Goal: Task Accomplishment & Management: Manage account settings

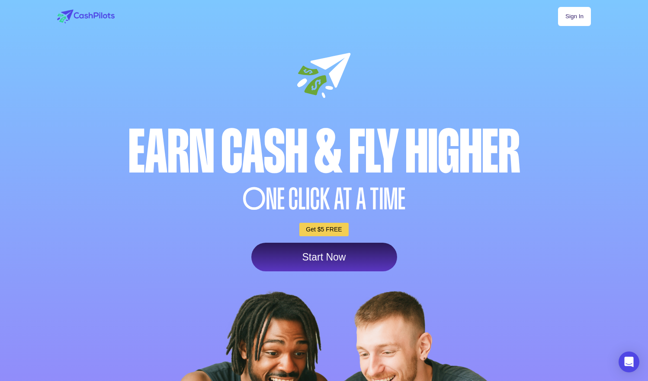
click at [583, 13] on link "Sign In" at bounding box center [574, 16] width 33 height 19
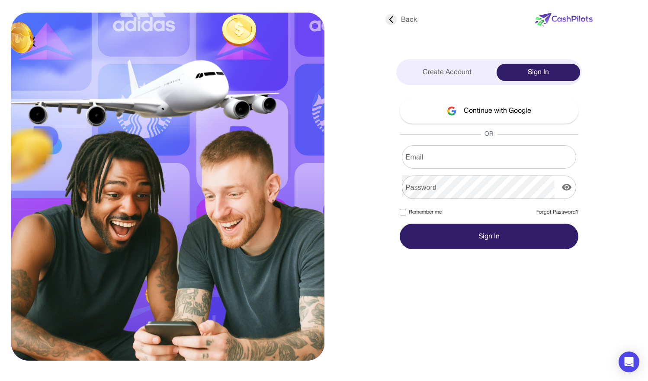
click at [505, 105] on button "Continue with Google" at bounding box center [489, 111] width 179 height 26
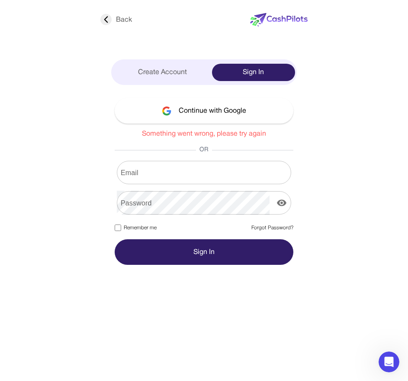
click at [213, 107] on button "Continue with Google" at bounding box center [204, 111] width 179 height 26
click at [163, 72] on div "Create Account" at bounding box center [162, 72] width 99 height 17
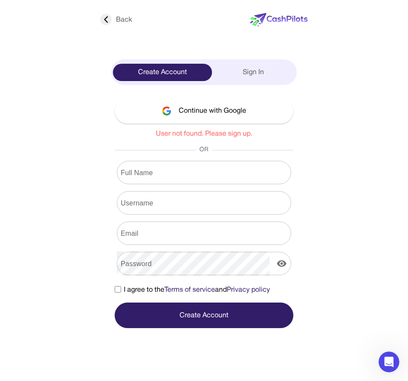
click at [219, 111] on button "Continue with Google" at bounding box center [204, 111] width 179 height 26
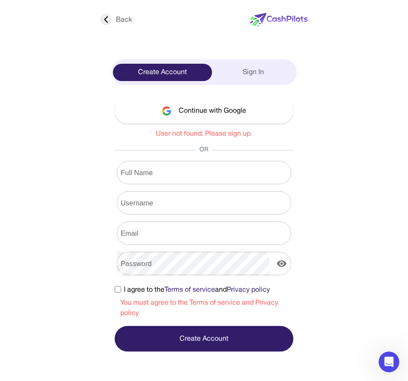
click at [215, 108] on button "Continue with Google" at bounding box center [204, 111] width 179 height 26
click at [216, 107] on button "Continue with Google" at bounding box center [204, 111] width 179 height 26
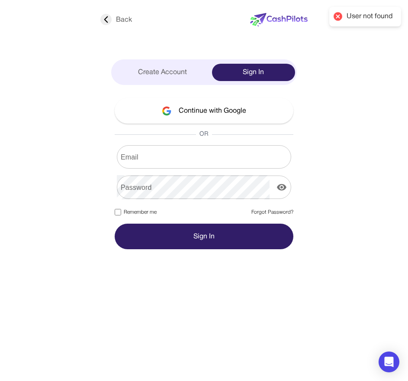
click at [177, 71] on div "Create Account" at bounding box center [162, 72] width 99 height 17
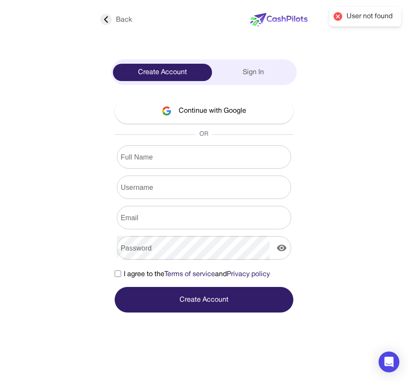
click at [193, 109] on button "Continue with Google" at bounding box center [204, 111] width 179 height 26
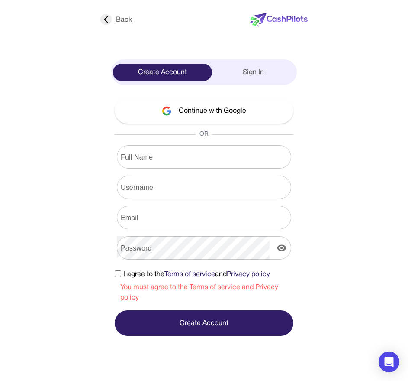
click at [203, 105] on button "Continue with Google" at bounding box center [204, 111] width 179 height 26
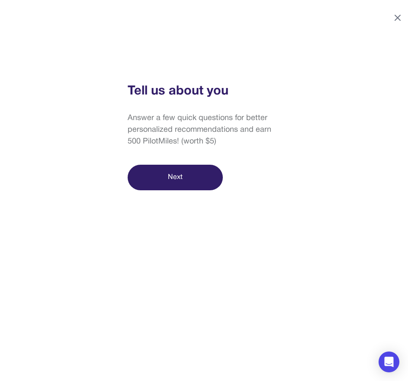
click at [403, 14] on icon at bounding box center [398, 18] width 10 height 10
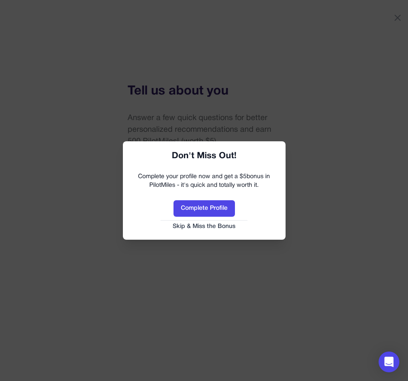
click at [215, 228] on button "Skip & Miss the Bonus" at bounding box center [204, 226] width 145 height 9
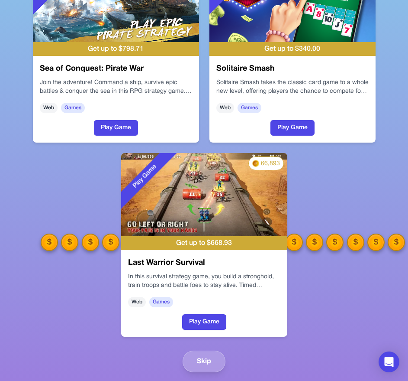
scroll to position [117, 0]
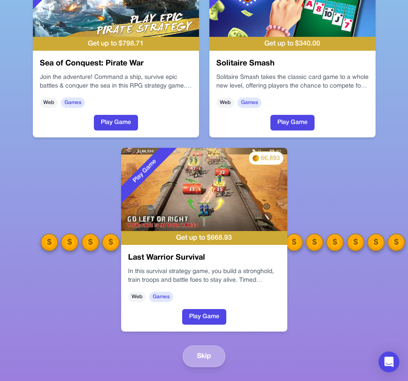
click at [203, 355] on button "Skip" at bounding box center [204, 356] width 43 height 22
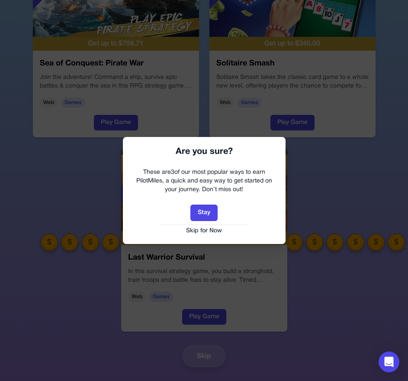
click at [206, 229] on button "Skip for Now" at bounding box center [204, 230] width 145 height 9
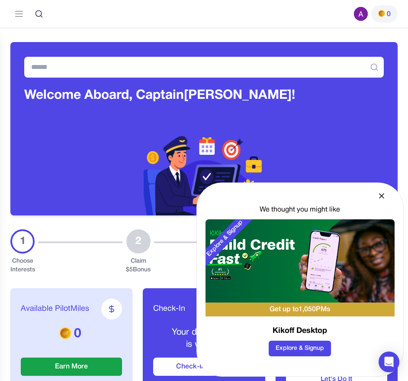
click at [381, 194] on icon at bounding box center [382, 195] width 4 height 4
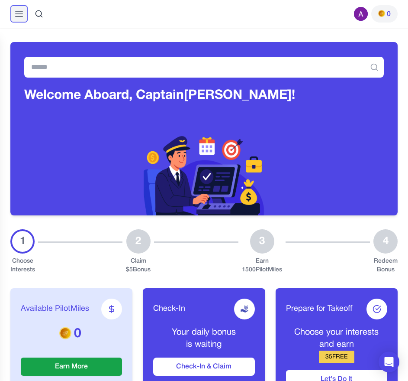
click at [19, 11] on line at bounding box center [19, 11] width 7 height 0
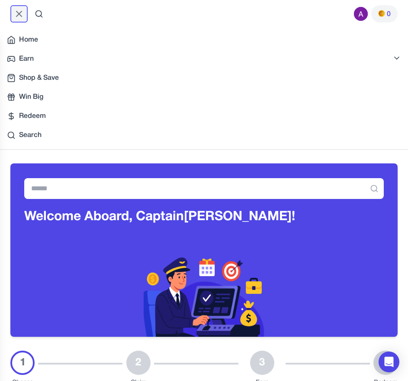
click at [21, 12] on icon at bounding box center [18, 13] width 5 height 5
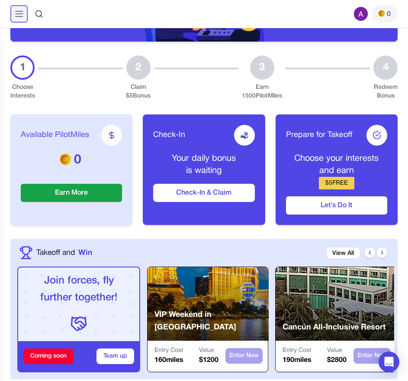
scroll to position [183, 0]
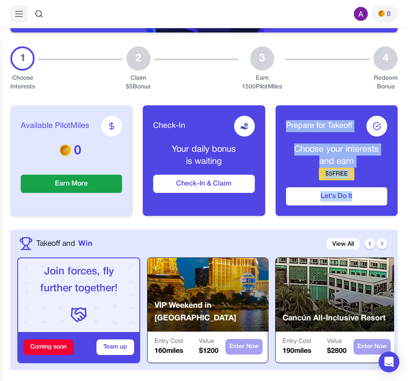
drag, startPoint x: 271, startPoint y: 97, endPoint x: 384, endPoint y: 207, distance: 157.7
click at [384, 208] on div "Available PilotMiles 0 Earn More Check-In Your daily bonus is waiting Check-In …" at bounding box center [203, 160] width 387 height 138
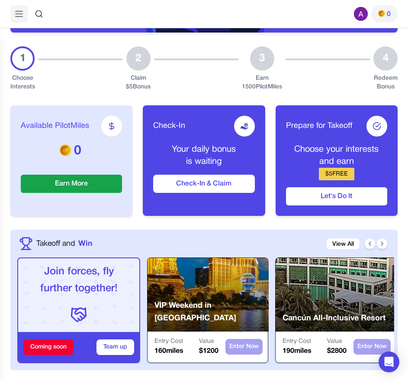
click at [373, 218] on div "Available PilotMiles 0 Earn More Check-In Your daily bonus is waiting Check-In …" at bounding box center [203, 160] width 387 height 138
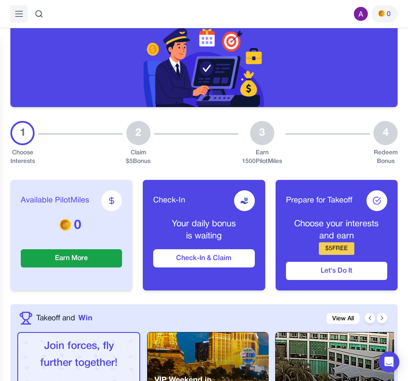
scroll to position [114, 0]
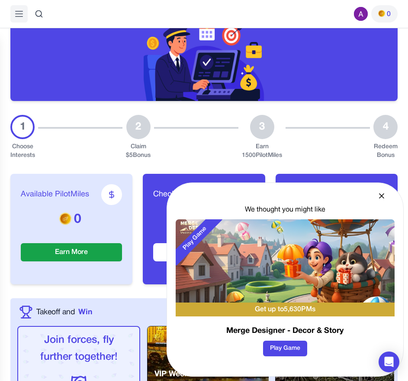
click at [383, 193] on icon at bounding box center [381, 195] width 9 height 9
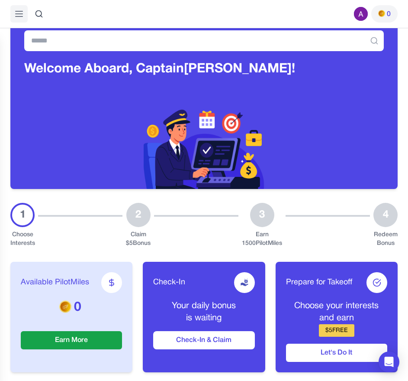
scroll to position [0, 0]
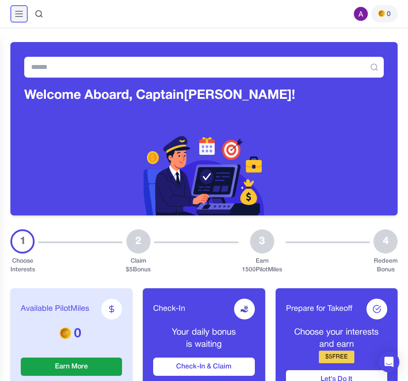
click at [20, 9] on icon at bounding box center [19, 14] width 10 height 10
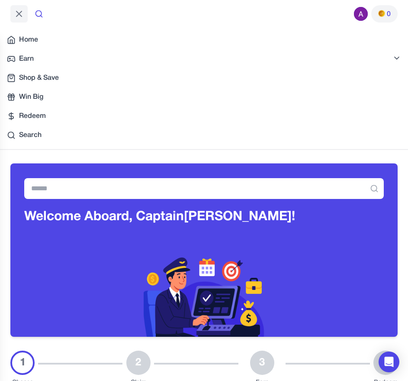
click at [42, 13] on icon at bounding box center [39, 14] width 9 height 9
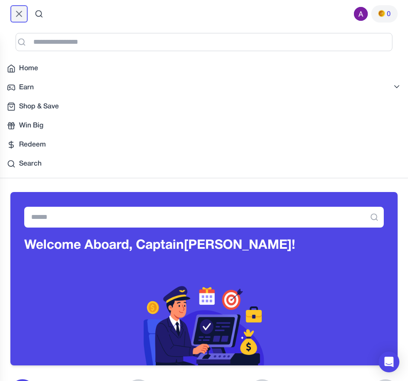
click at [19, 14] on icon at bounding box center [18, 13] width 5 height 5
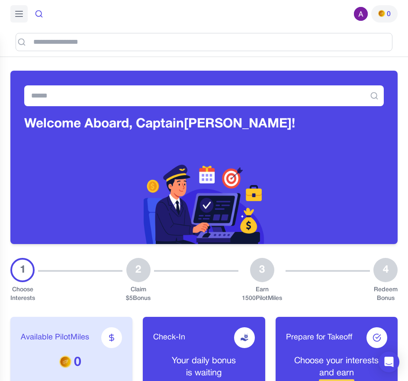
click at [42, 14] on icon at bounding box center [39, 14] width 9 height 9
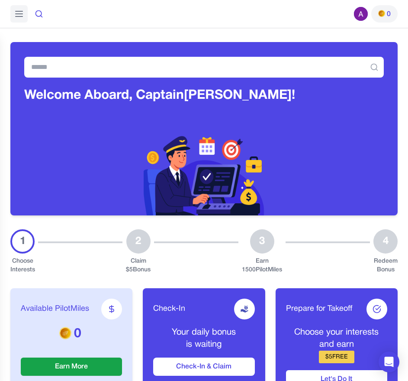
click at [38, 15] on icon at bounding box center [39, 14] width 9 height 9
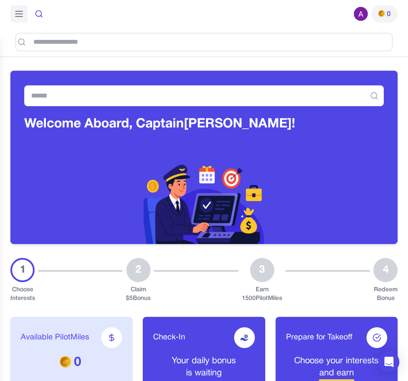
click at [38, 15] on icon at bounding box center [39, 14] width 9 height 9
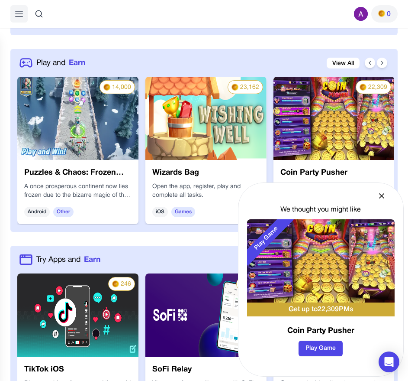
scroll to position [521, 0]
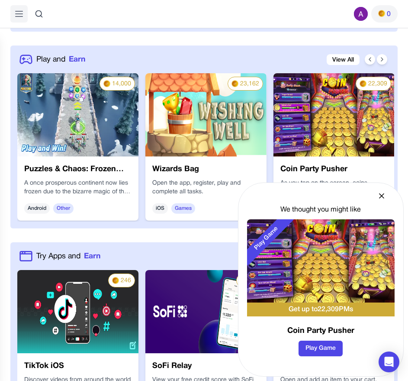
click at [384, 193] on icon at bounding box center [382, 195] width 4 height 4
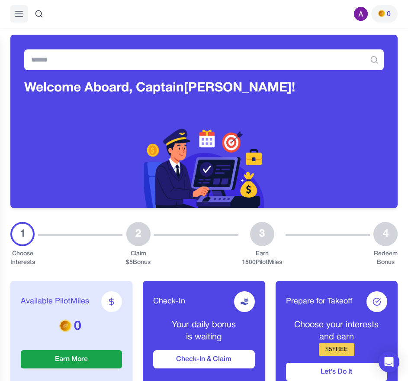
scroll to position [0, 0]
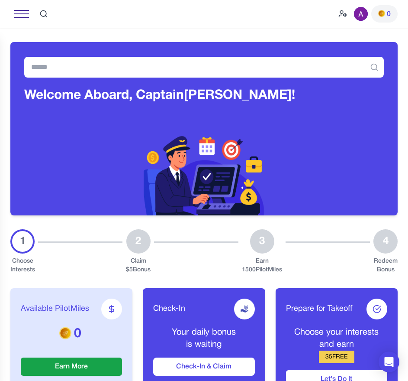
click at [26, 11] on div at bounding box center [21, 14] width 15 height 8
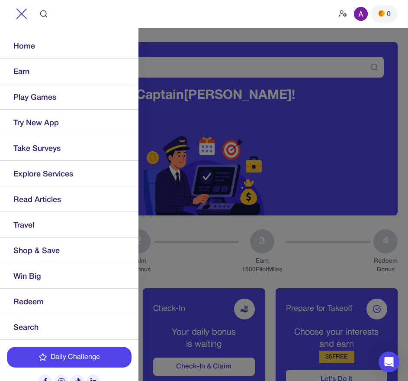
click at [41, 123] on span "Try New App" at bounding box center [35, 123] width 45 height 12
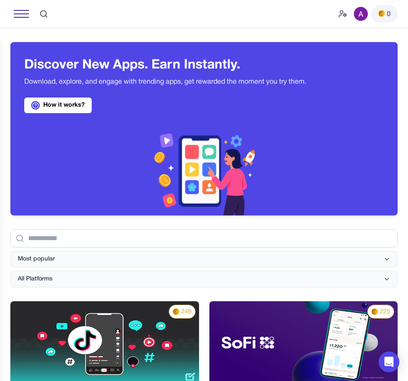
click at [25, 11] on div at bounding box center [21, 14] width 15 height 8
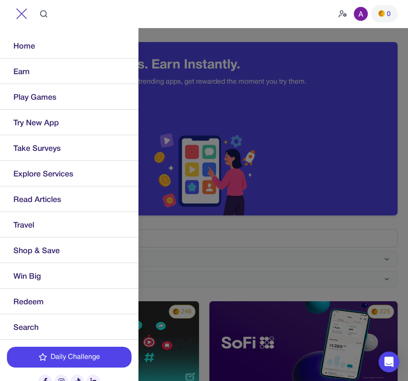
click at [24, 10] on img at bounding box center [21, 13] width 11 height 11
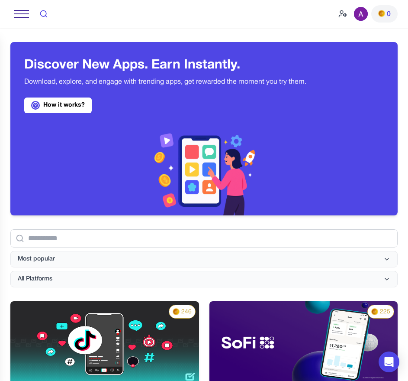
click at [46, 13] on icon at bounding box center [43, 14] width 9 height 9
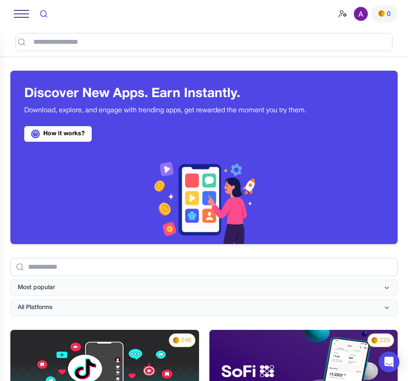
click at [46, 13] on icon at bounding box center [43, 14] width 9 height 9
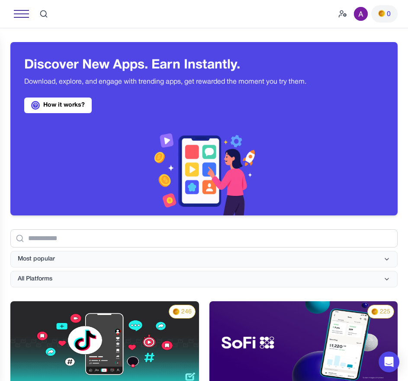
click at [380, 13] on img at bounding box center [381, 13] width 7 height 7
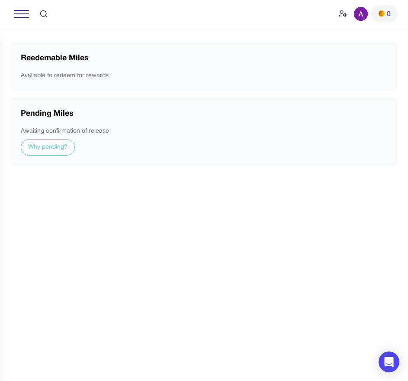
click at [356, 11] on img at bounding box center [361, 14] width 14 height 14
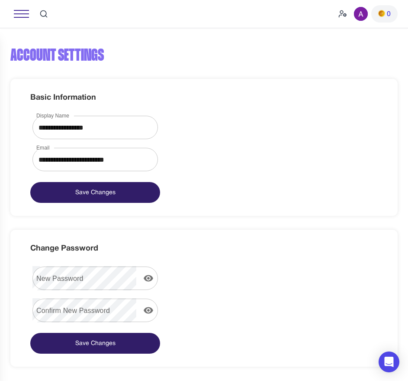
click at [14, 13] on div at bounding box center [21, 14] width 15 height 8
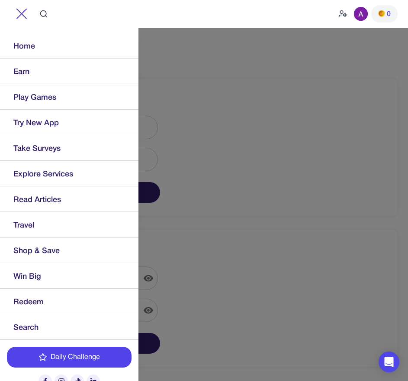
click at [31, 47] on span "Home" at bounding box center [24, 47] width 22 height 12
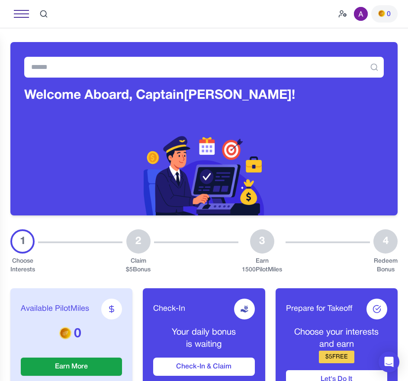
click at [24, 11] on div at bounding box center [21, 14] width 15 height 8
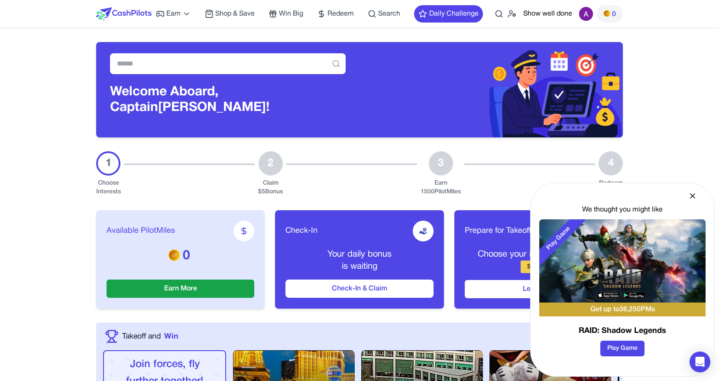
click at [408, 193] on icon at bounding box center [692, 195] width 4 height 4
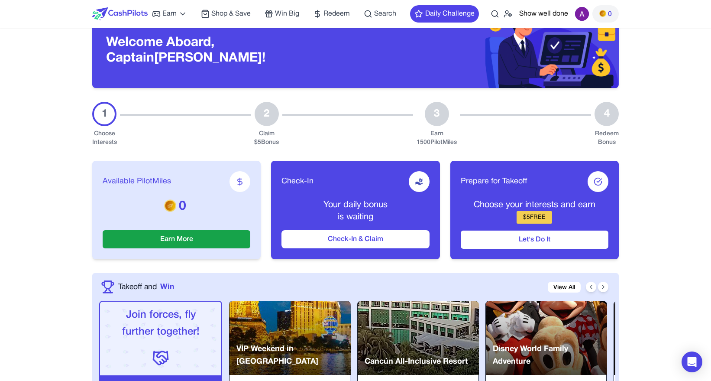
scroll to position [51, 0]
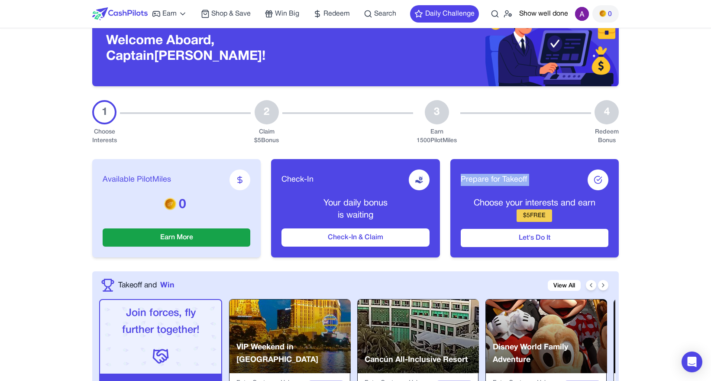
drag, startPoint x: 462, startPoint y: 177, endPoint x: 616, endPoint y: 178, distance: 154.1
click at [408, 178] on div "Prepare for Takeoff Choose your interests and earn $ 5 FREE Let's Do It" at bounding box center [534, 208] width 168 height 98
click at [408, 236] on button "Let's Do It" at bounding box center [535, 238] width 148 height 18
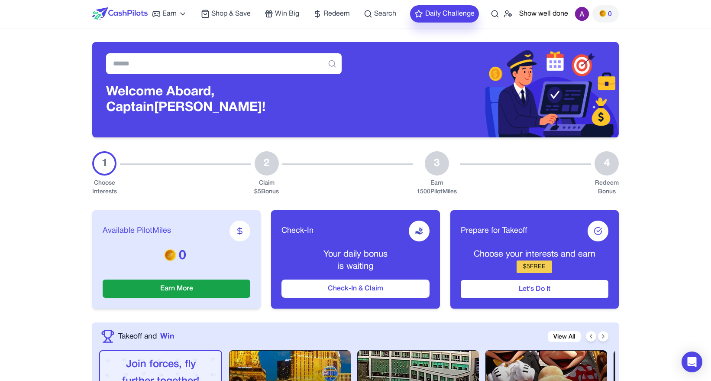
click at [408, 11] on button "Daily Challenge" at bounding box center [444, 13] width 69 height 17
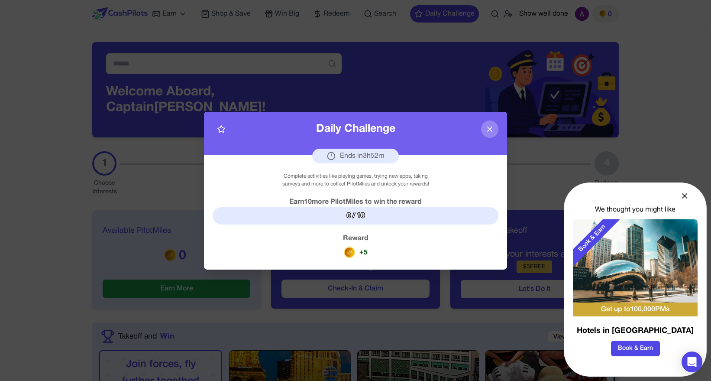
click at [408, 197] on icon at bounding box center [684, 195] width 9 height 9
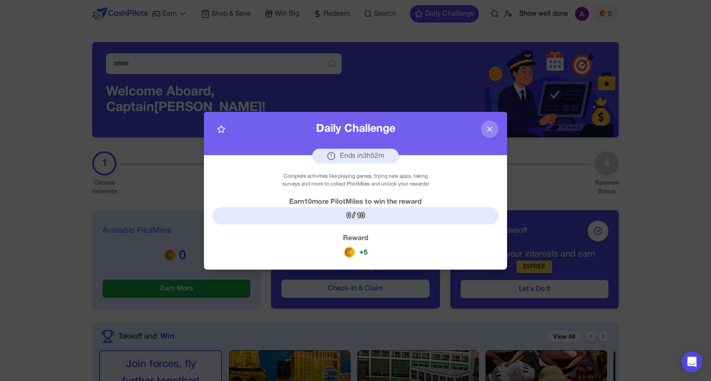
click at [222, 129] on icon at bounding box center [221, 129] width 9 height 9
click at [332, 152] on icon at bounding box center [331, 156] width 12 height 12
drag, startPoint x: 364, startPoint y: 154, endPoint x: 408, endPoint y: 154, distance: 43.7
click at [408, 154] on div "Daily Challenge Ends in 3 h 51 m" at bounding box center [355, 133] width 303 height 43
click at [408, 167] on div "Complete activities like playing games, trying new apps, taking surveys and mor…" at bounding box center [355, 212] width 303 height 114
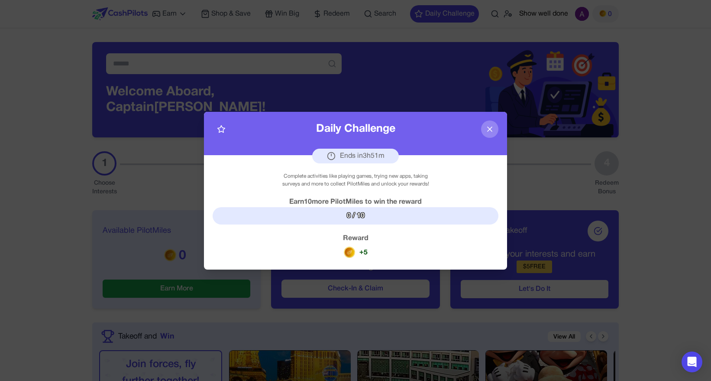
click at [408, 128] on icon at bounding box center [489, 129] width 4 height 4
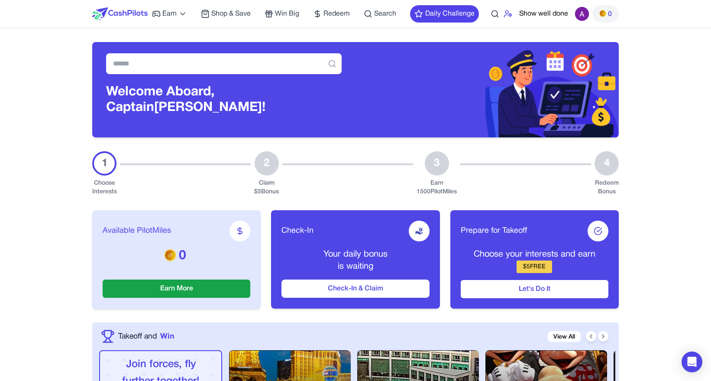
click at [408, 13] on icon at bounding box center [507, 14] width 9 height 9
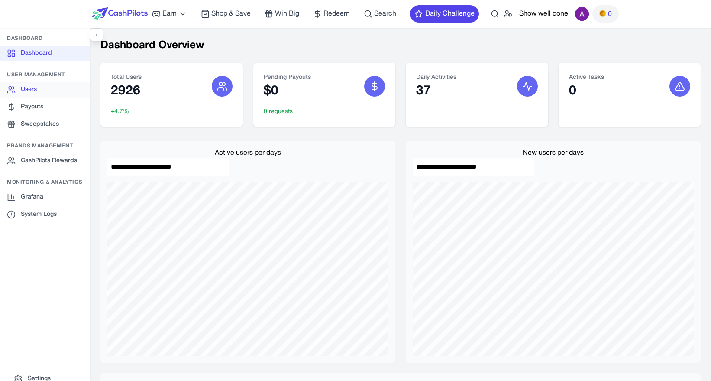
click at [28, 90] on link "Users" at bounding box center [45, 90] width 90 height 16
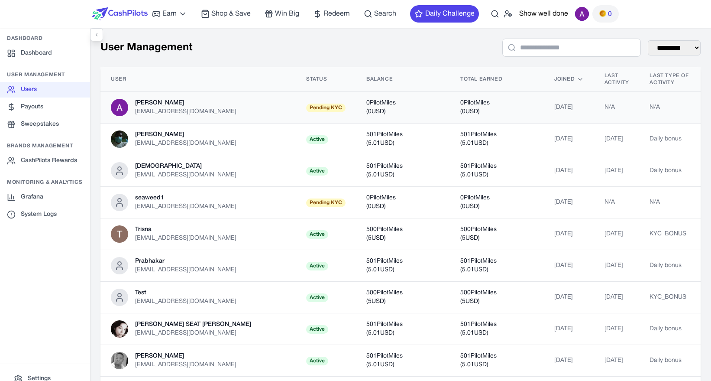
click at [205, 99] on div "[PERSON_NAME]" at bounding box center [185, 103] width 101 height 9
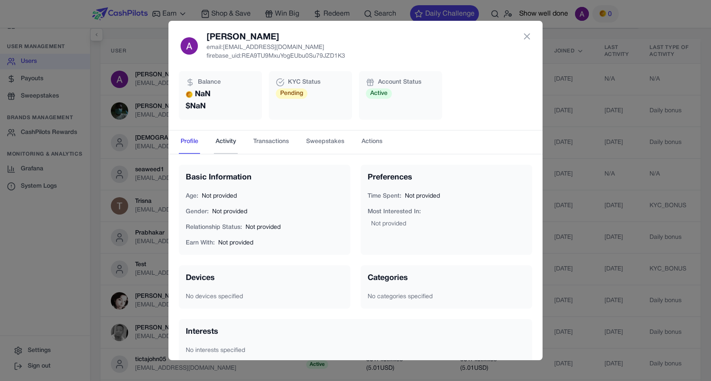
click at [222, 138] on button "Activity" at bounding box center [226, 141] width 24 height 23
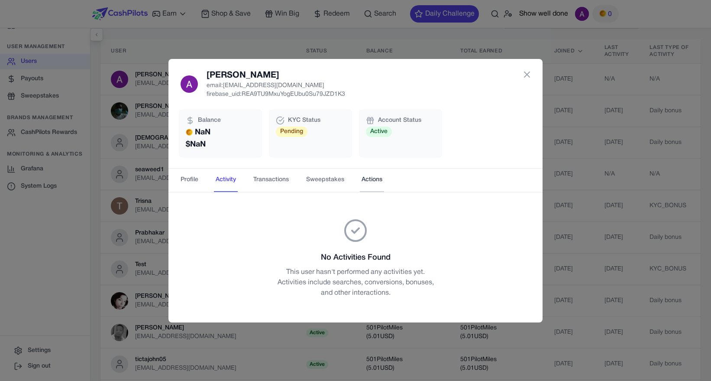
click at [374, 181] on button "Actions" at bounding box center [372, 179] width 24 height 23
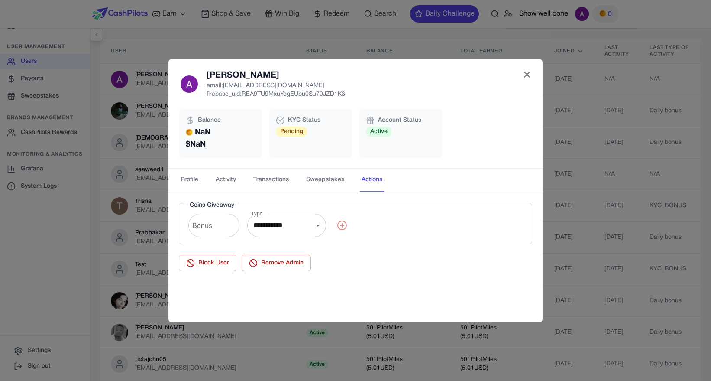
click at [408, 72] on icon at bounding box center [526, 74] width 5 height 5
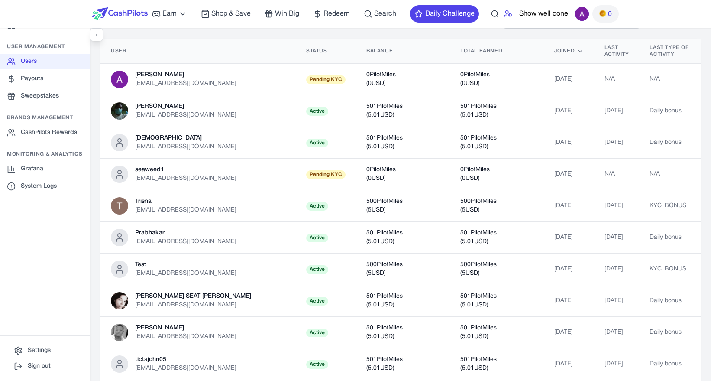
click at [408, 12] on icon at bounding box center [507, 14] width 9 height 9
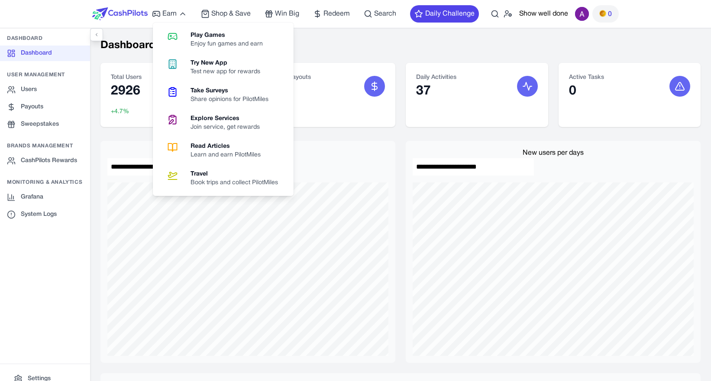
click at [124, 11] on img at bounding box center [119, 13] width 55 height 13
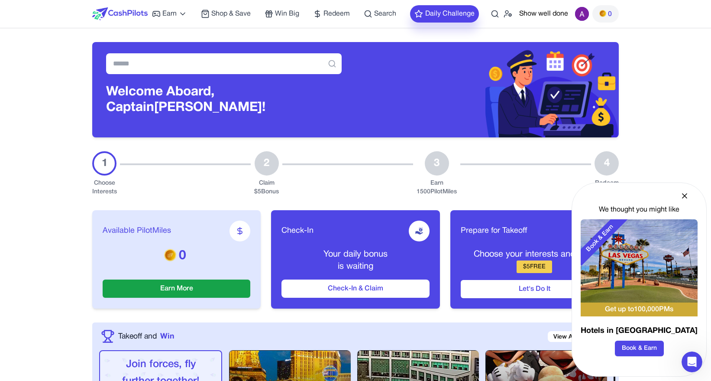
click at [408, 16] on button "Daily Challenge" at bounding box center [444, 13] width 69 height 17
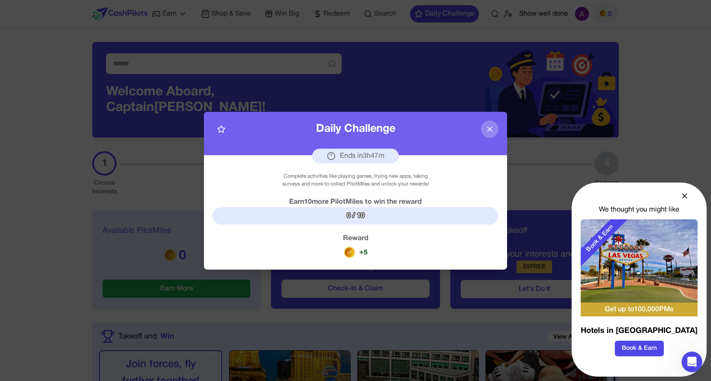
click at [408, 128] on icon at bounding box center [489, 129] width 9 height 9
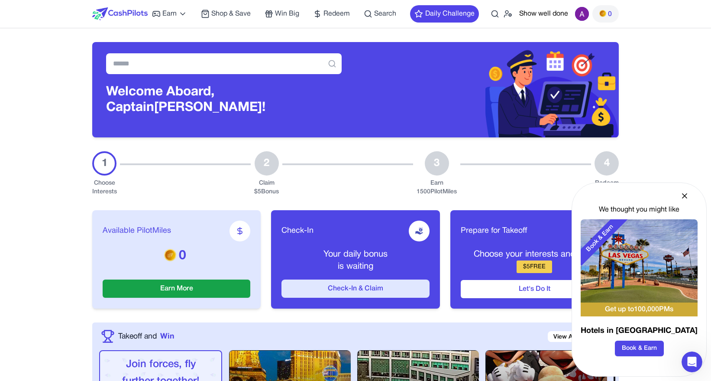
click at [374, 293] on button "Check-In & Claim" at bounding box center [355, 288] width 148 height 18
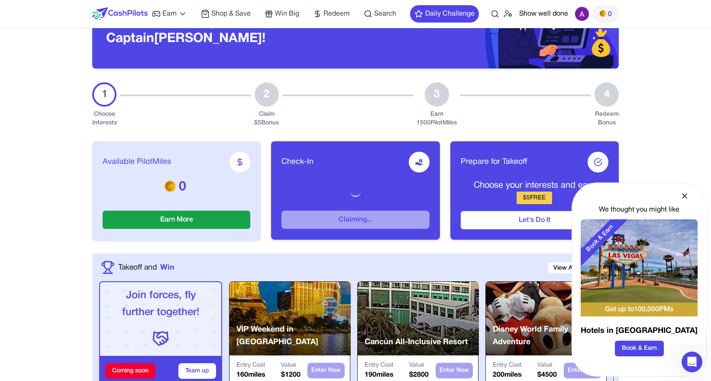
scroll to position [73, 0]
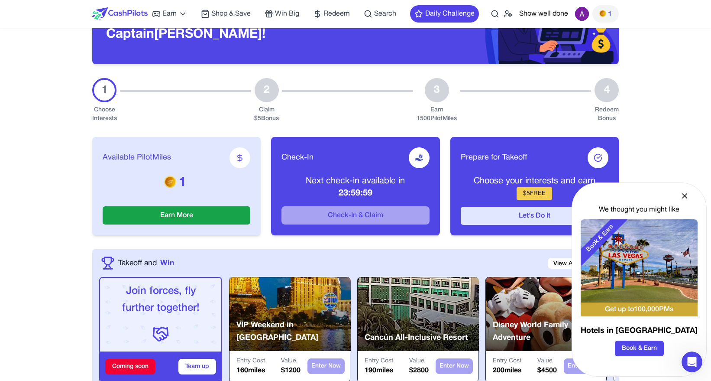
click at [408, 212] on button "Let's Do It" at bounding box center [535, 215] width 148 height 18
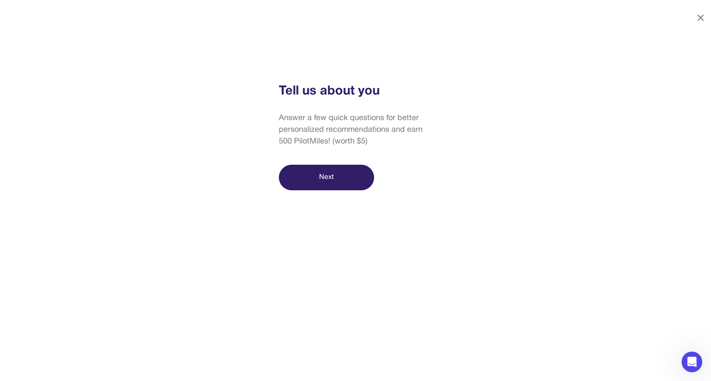
click at [408, 16] on icon at bounding box center [700, 18] width 10 height 10
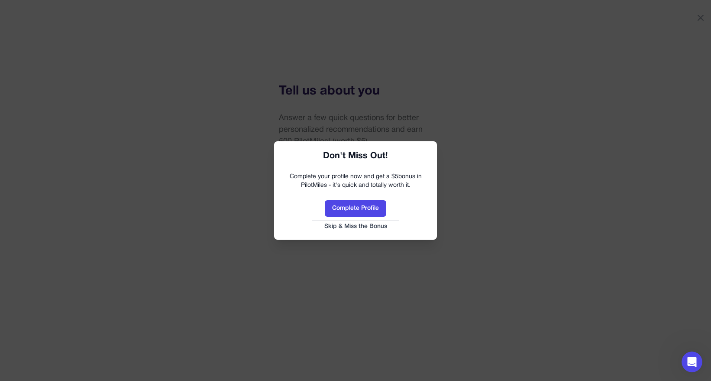
click at [363, 226] on button "Skip & Miss the Bonus" at bounding box center [355, 226] width 145 height 9
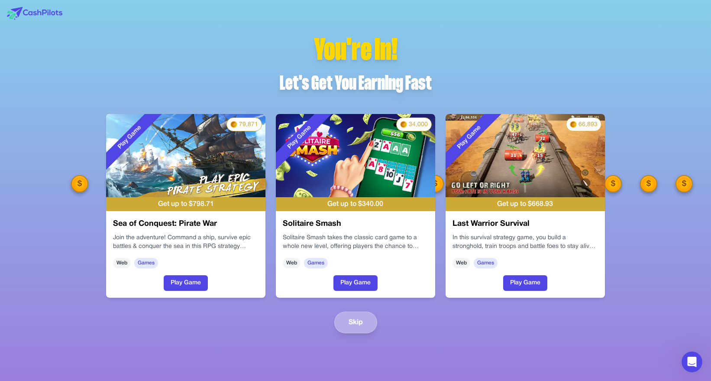
click at [351, 313] on button "Skip" at bounding box center [355, 322] width 43 height 22
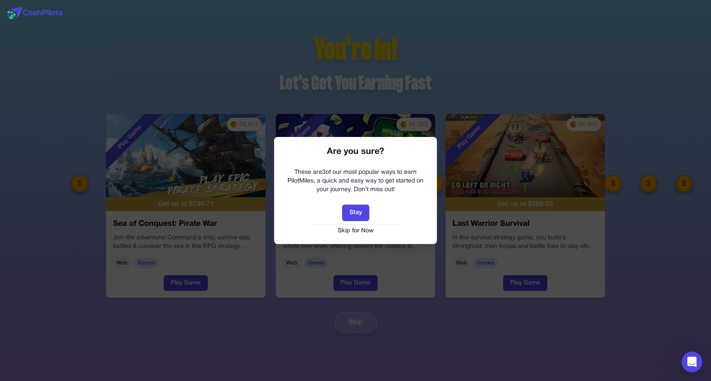
click at [356, 230] on button "Skip for Now" at bounding box center [355, 230] width 145 height 9
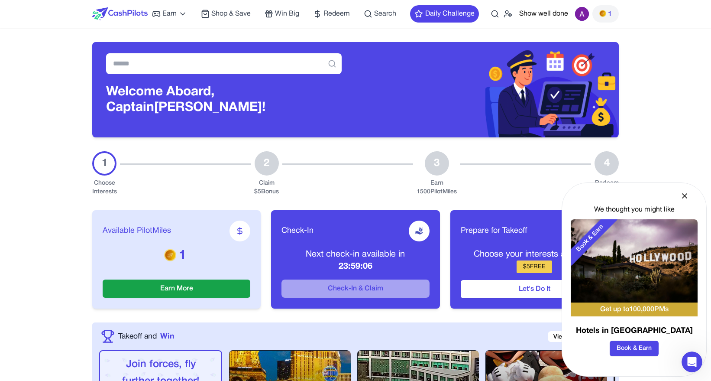
click at [408, 195] on icon at bounding box center [684, 195] width 4 height 4
